Goal: Task Accomplishment & Management: Complete application form

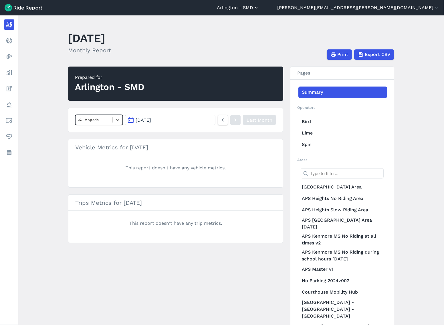
click at [202, 5] on button "Arlington - SMD" at bounding box center [238, 7] width 42 height 7
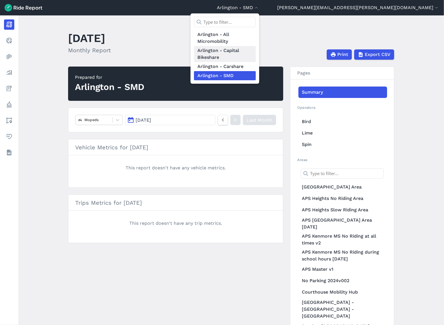
click at [202, 49] on link "Arlington - Capital Bikeshare" at bounding box center [225, 54] width 62 height 16
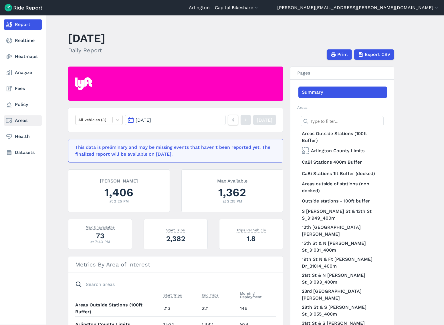
click at [13, 119] on link "Areas" at bounding box center [23, 121] width 38 height 10
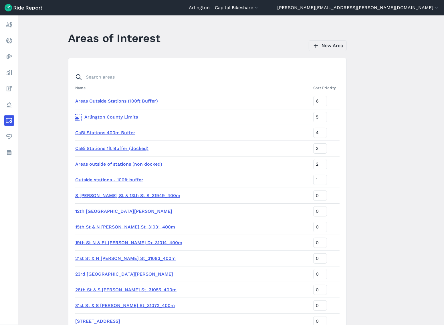
click at [202, 46] on link "New Area" at bounding box center [328, 45] width 38 height 11
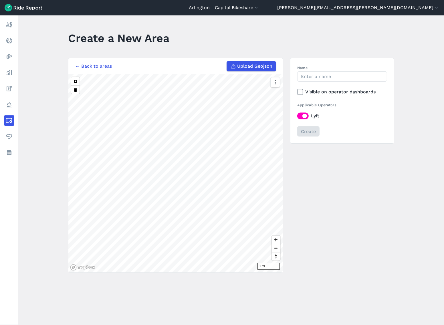
click at [202, 67] on span "Upload Geojson" at bounding box center [254, 66] width 35 height 7
click at [202, 61] on input "Upload Geojson" at bounding box center [226, 61] width 0 height 0
type input "C:\fakepath\arlington-smd-aps_hs_stadiums_and_fields_[DATE]_export.geojson"
click at [202, 78] on input "Name" at bounding box center [342, 76] width 90 height 10
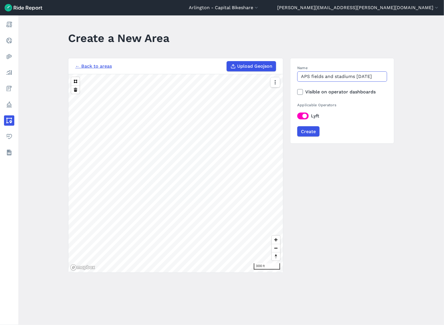
type input "APS fields and stadiums [DATE]"
click at [202, 92] on icon at bounding box center [299, 92] width 5 height 6
click at [202, 92] on input "Visible on operator dashboards" at bounding box center [297, 91] width 0 height 4
click at [202, 135] on input "Create" at bounding box center [308, 131] width 22 height 10
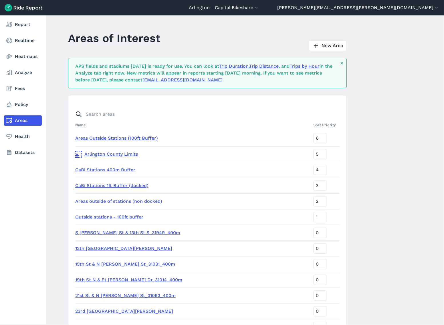
click at [15, 97] on nav "Report Realtime Heatmaps Analyze Fees Policy Areas Health Datasets" at bounding box center [23, 88] width 46 height 146
click at [15, 104] on link "Policy" at bounding box center [23, 105] width 38 height 10
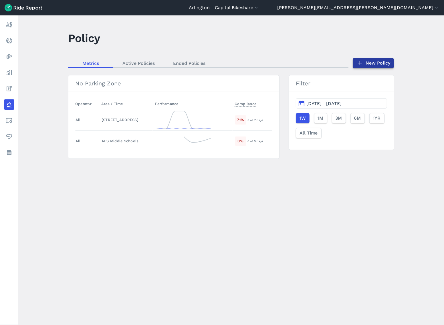
click at [202, 64] on link "New Policy" at bounding box center [373, 63] width 41 height 10
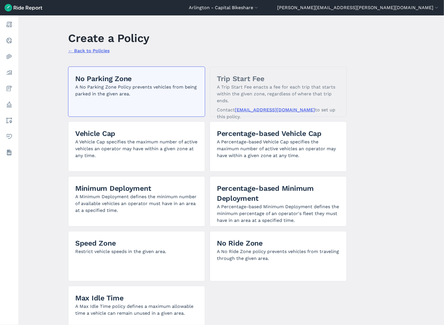
click at [96, 77] on h2 "No Parking Zone" at bounding box center [136, 79] width 123 height 10
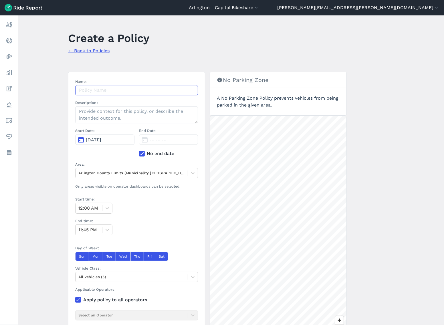
click at [98, 91] on input "Name:" at bounding box center [136, 90] width 123 height 10
type input "APS fields and stadiums - no parking"
click at [89, 174] on div at bounding box center [88, 208] width 21 height 8
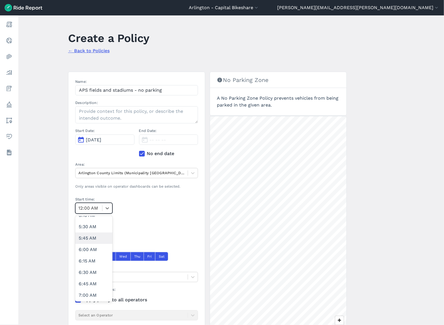
scroll to position [254, 0]
click at [88, 174] on div "7:30 AM" at bounding box center [93, 300] width 37 height 11
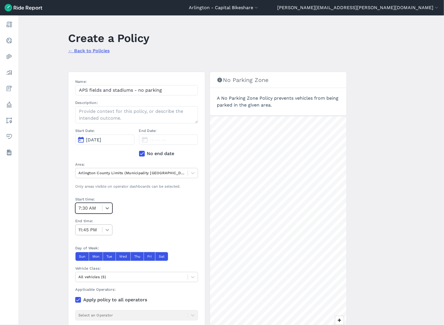
click at [102, 174] on div at bounding box center [107, 230] width 10 height 10
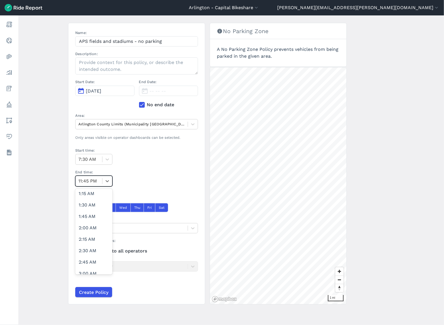
scroll to position [159, 0]
click at [90, 174] on div "4:30 AM" at bounding box center [93, 242] width 37 height 11
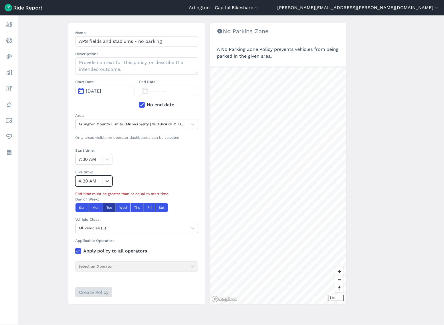
drag, startPoint x: 77, startPoint y: 207, endPoint x: 109, endPoint y: 212, distance: 32.3
click at [77, 174] on button "Sun" at bounding box center [81, 207] width 13 height 9
click at [163, 174] on button "Sat" at bounding box center [161, 207] width 13 height 9
click at [149, 174] on div at bounding box center [131, 228] width 106 height 7
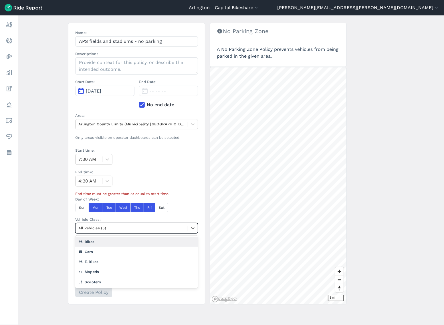
click at [149, 174] on div at bounding box center [131, 228] width 106 height 7
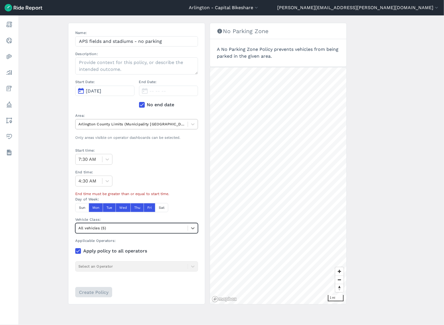
click at [137, 121] on div at bounding box center [131, 124] width 106 height 7
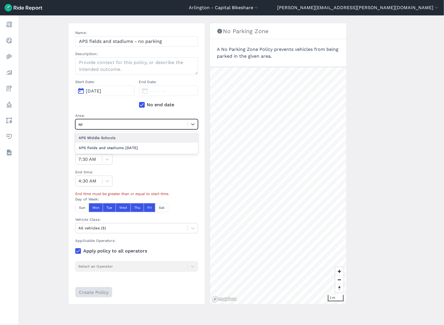
type input "aps"
click at [112, 149] on div "APS fields and stadiums [DATE]" at bounding box center [136, 148] width 123 height 10
click at [106, 174] on icon at bounding box center [107, 181] width 6 height 6
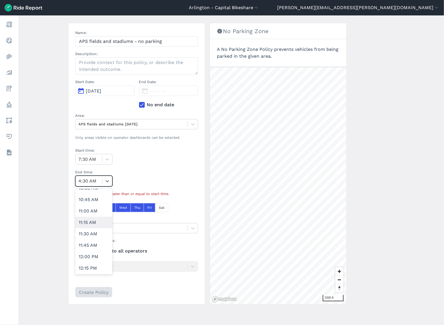
scroll to position [667, 0]
click at [90, 174] on div "4:30 PM" at bounding box center [93, 271] width 37 height 11
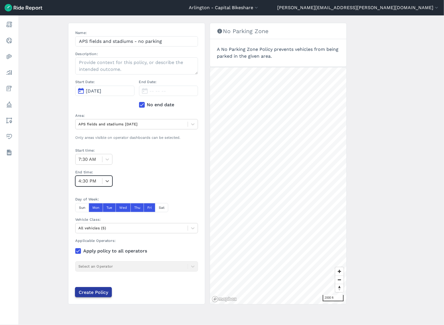
click at [85, 174] on input "Create Policy" at bounding box center [93, 292] width 37 height 10
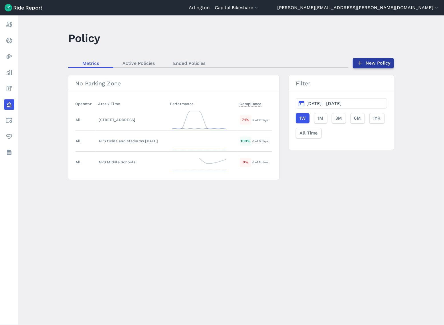
click at [202, 67] on link "New Policy" at bounding box center [373, 63] width 41 height 10
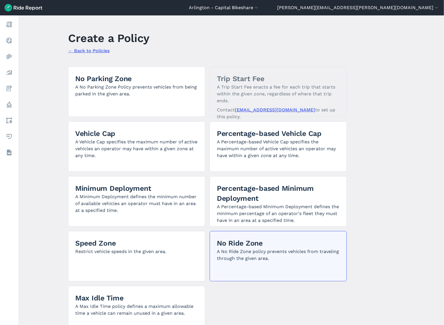
click at [202, 174] on p "A No Ride Zone policy prevents vehicles from traveling through the given area." at bounding box center [278, 255] width 123 height 14
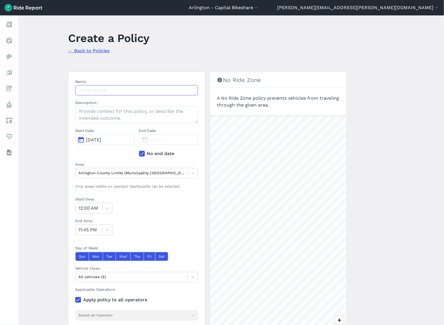
click at [104, 88] on input "Name:" at bounding box center [136, 90] width 123 height 10
click at [152, 91] on input "APS fields and stadiums - no parking" at bounding box center [136, 90] width 123 height 10
type input "APS fields and stadiums - no riding"
click at [114, 173] on div at bounding box center [131, 173] width 106 height 7
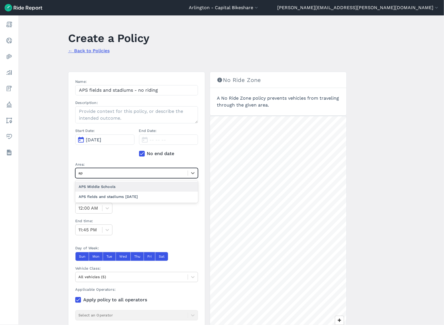
type input "aps"
click at [106, 174] on div "APS fields and stadiums [DATE]" at bounding box center [136, 197] width 123 height 10
click at [104, 174] on icon at bounding box center [107, 209] width 6 height 6
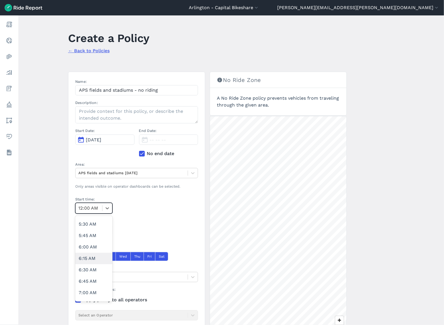
scroll to position [254, 0]
click at [93, 174] on div "7:30 AM" at bounding box center [93, 300] width 37 height 11
click at [78, 174] on button "Sun" at bounding box center [81, 256] width 13 height 9
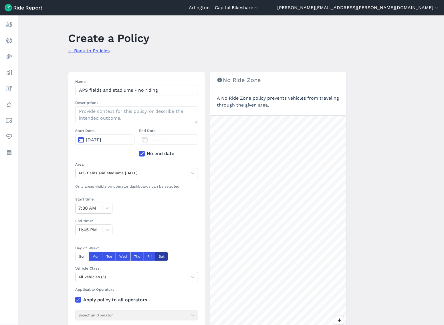
click at [160, 174] on button "Sat" at bounding box center [161, 256] width 13 height 9
click at [105, 174] on icon at bounding box center [107, 230] width 6 height 6
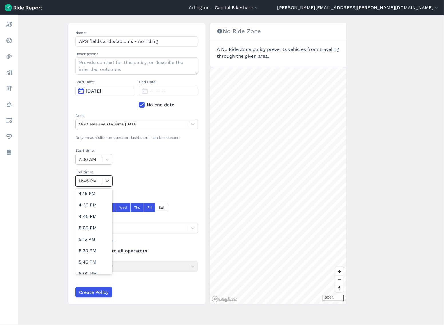
scroll to position [731, 0]
click at [96, 174] on div "4:30 PM" at bounding box center [93, 219] width 37 height 11
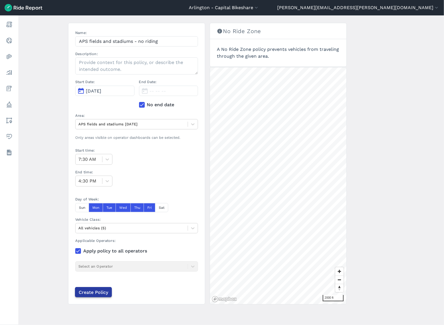
click at [94, 174] on input "Create Policy" at bounding box center [93, 292] width 37 height 10
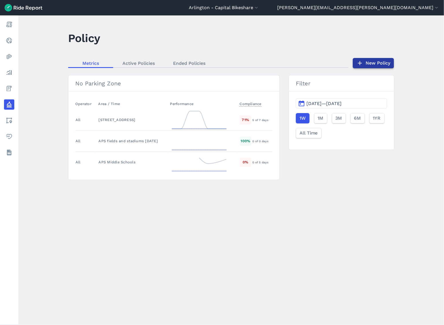
click at [202, 60] on link "New Policy" at bounding box center [373, 63] width 41 height 10
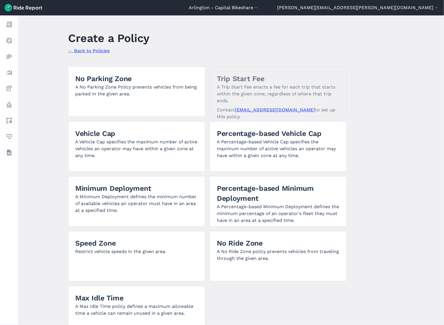
click at [202, 174] on div "No Parking Zone A No Parking Zone Policy prevents vehicles from being parked in…" at bounding box center [207, 202] width 279 height 270
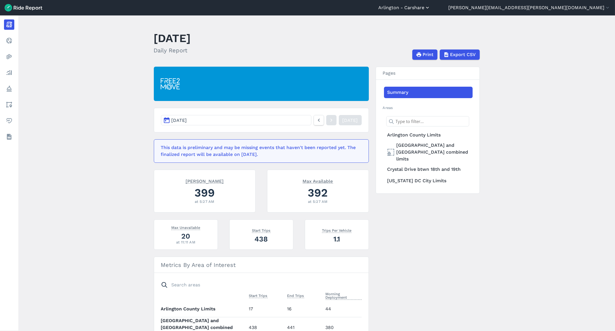
click at [430, 9] on button "Arlington - Carshare" at bounding box center [404, 7] width 52 height 7
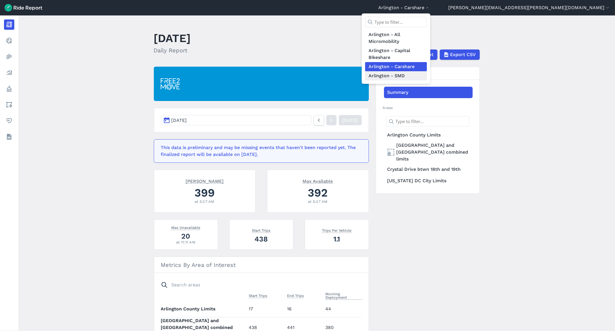
click at [427, 75] on link "Arlington - SMD" at bounding box center [396, 75] width 62 height 9
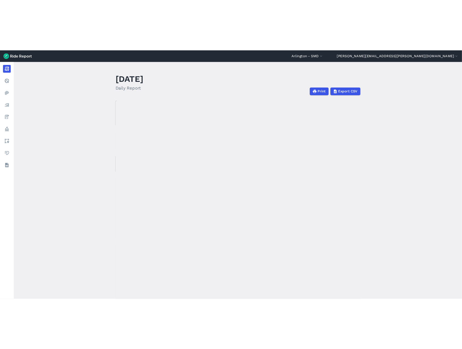
scroll to position [32, 0]
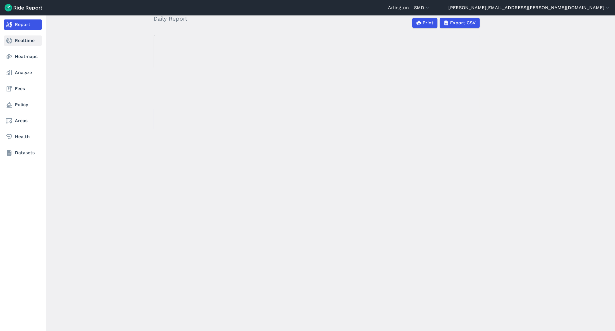
click at [14, 40] on link "Realtime" at bounding box center [23, 40] width 38 height 10
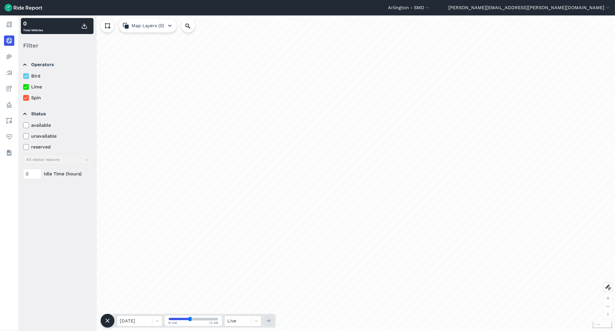
click at [24, 87] on icon at bounding box center [25, 87] width 5 height 6
click at [23, 87] on input "Lime" at bounding box center [23, 85] width 0 height 4
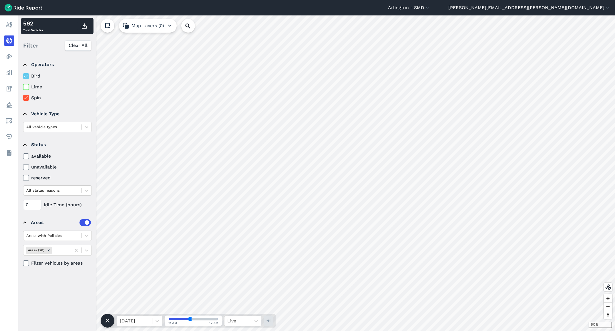
click at [245, 331] on html "Arlington - SMD Arlington - All Micromobility Arlington - Capital Bikeshare Arl…" at bounding box center [307, 165] width 615 height 331
click at [25, 87] on use at bounding box center [26, 86] width 4 height 3
click at [23, 87] on input "Lime" at bounding box center [23, 85] width 0 height 4
click at [25, 87] on use at bounding box center [26, 86] width 4 height 3
click at [23, 87] on input "Lime" at bounding box center [23, 85] width 0 height 4
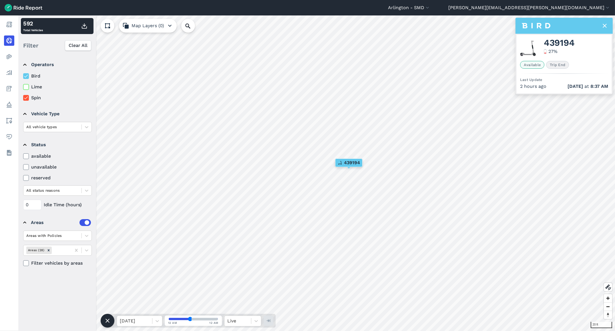
drag, startPoint x: 581, startPoint y: 27, endPoint x: 550, endPoint y: 23, distance: 30.9
click at [550, 23] on div at bounding box center [564, 26] width 97 height 16
click at [289, 331] on html "Arlington - SMD Arlington - All Micromobility Arlington - Capital Bikeshare Arl…" at bounding box center [307, 165] width 615 height 331
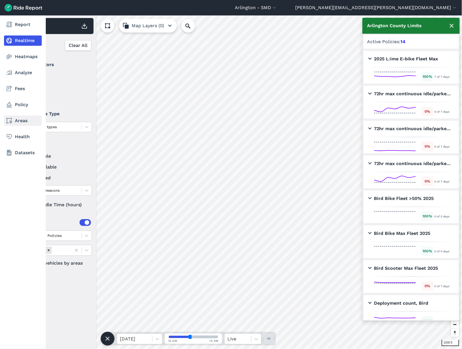
click at [15, 122] on link "Areas" at bounding box center [23, 121] width 38 height 10
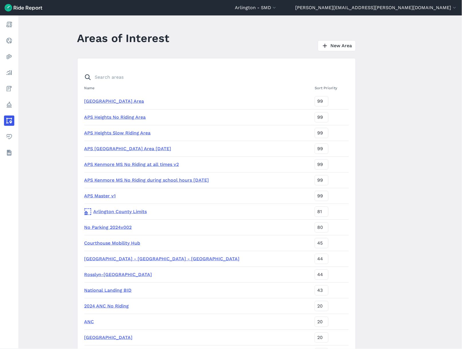
click at [112, 227] on link "No Parking 2024v002" at bounding box center [107, 226] width 47 height 5
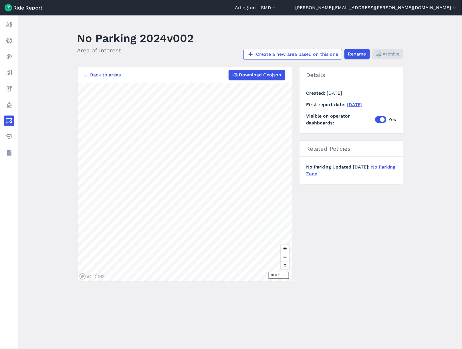
click at [323, 304] on main "No Parking 2024v002 Area of Interest Create a new area based on this one Rename…" at bounding box center [239, 181] width 443 height 333
click at [53, 96] on main "No Parking 2024v002 Area of Interest Create a new area based on this one Rename…" at bounding box center [239, 181] width 443 height 333
click at [192, 75] on section "← Back to areas Download Geojson 1000 ft" at bounding box center [184, 174] width 215 height 215
click at [214, 320] on main "No Parking 2024v002 Area of Interest Create a new area based on this one Rename…" at bounding box center [239, 181] width 443 height 333
drag, startPoint x: 225, startPoint y: 286, endPoint x: 27, endPoint y: 242, distance: 203.1
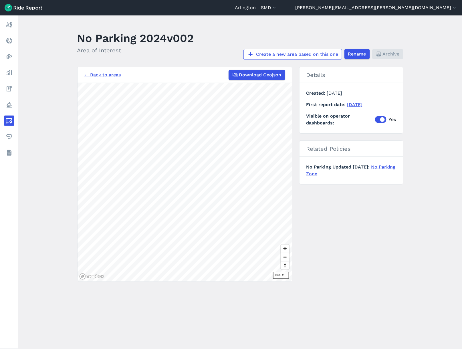
click at [27, 243] on main "No Parking 2024v002 Area of Interest Create a new area based on this one Rename…" at bounding box center [239, 181] width 443 height 333
click at [155, 331] on main "No Parking 2024v002 Area of Interest Create a new area based on this one Rename…" at bounding box center [239, 181] width 443 height 333
click at [290, 285] on main "No Parking 2024v002 Area of Interest Create a new area based on this one Rename…" at bounding box center [239, 181] width 443 height 333
click at [71, 270] on main "No Parking 2024v002 Area of Interest Create a new area based on this one Rename…" at bounding box center [239, 181] width 443 height 333
click at [42, 144] on main "No Parking 2024v002 Area of Interest Create a new area based on this one Rename…" at bounding box center [239, 181] width 443 height 333
